Goal: Check status: Check status

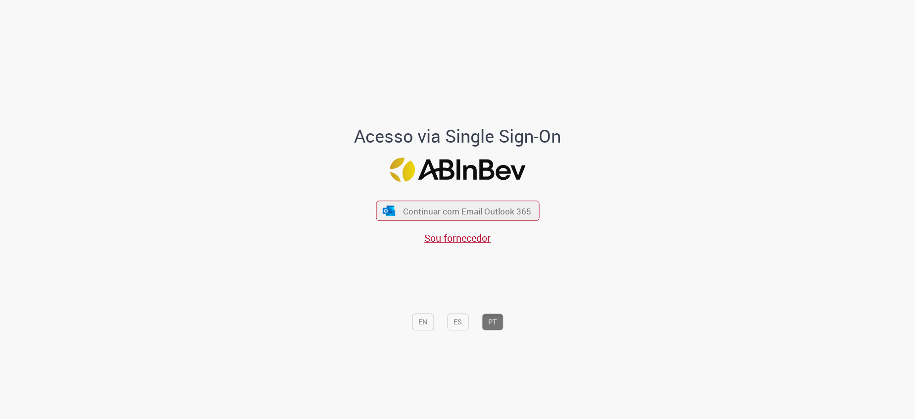
drag, startPoint x: 41, startPoint y: 276, endPoint x: 46, endPoint y: 276, distance: 5.4
click at [41, 276] on div "Acesso via Single Sign-On Continuar com Email Outlook 365 Sou fornecedor EN ES …" at bounding box center [457, 213] width 915 height 416
drag, startPoint x: 428, startPoint y: 208, endPoint x: 777, endPoint y: 207, distance: 348.7
click at [431, 207] on span "Continuar com Email Outlook 365" at bounding box center [467, 210] width 131 height 11
click at [781, 206] on div "Acesso via Single Sign-On Continuar com Email Outlook 365 Sou fornecedor EN ES …" at bounding box center [457, 213] width 915 height 416
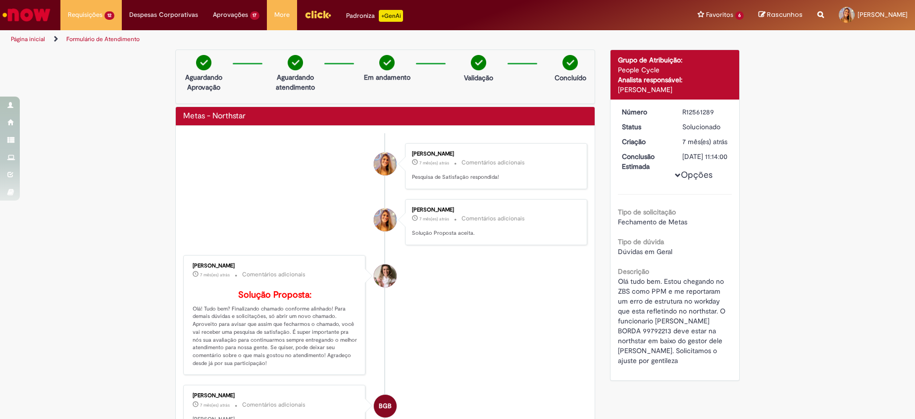
click at [153, 176] on div "Verificar Código de Barras Aguardando Aprovação Aguardando atendimento Em andam…" at bounding box center [457, 332] width 915 height 564
click at [11, 10] on img "Ir para a Homepage" at bounding box center [26, 15] width 51 height 20
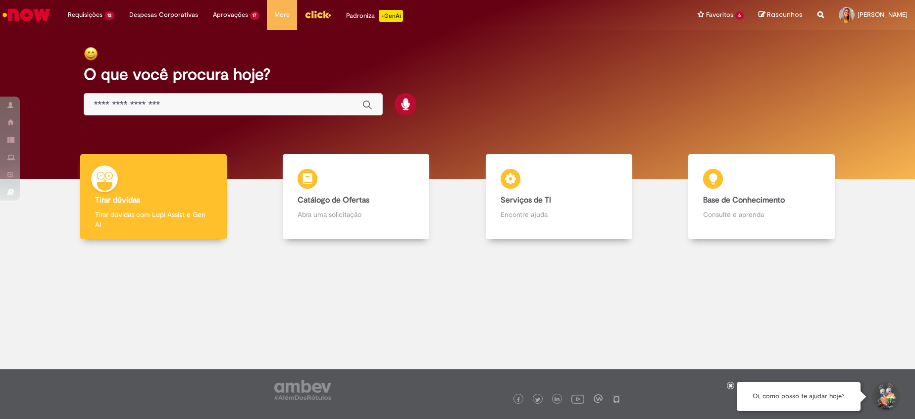
drag, startPoint x: 276, startPoint y: 342, endPoint x: 285, endPoint y: 298, distance: 44.6
click at [276, 342] on div at bounding box center [457, 318] width 900 height 143
click at [588, 29] on div "Requisições 12 Exibir Todas as Solicitações Ausências Workday 7d atrás 7 dias a…" at bounding box center [484, 15] width 862 height 30
